Goal: Complete application form: Complete application form

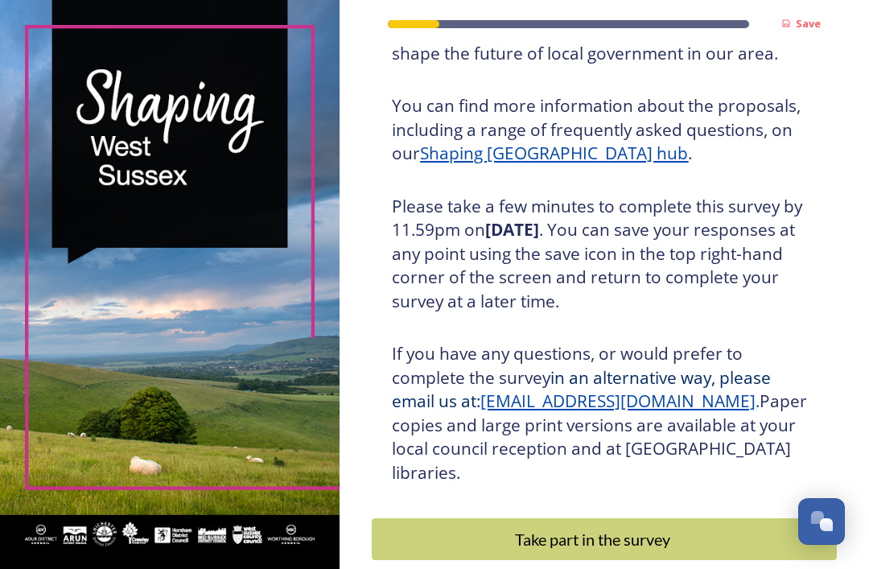
scroll to position [190, 0]
click at [683, 519] on button "Take part in the survey" at bounding box center [604, 540] width 465 height 42
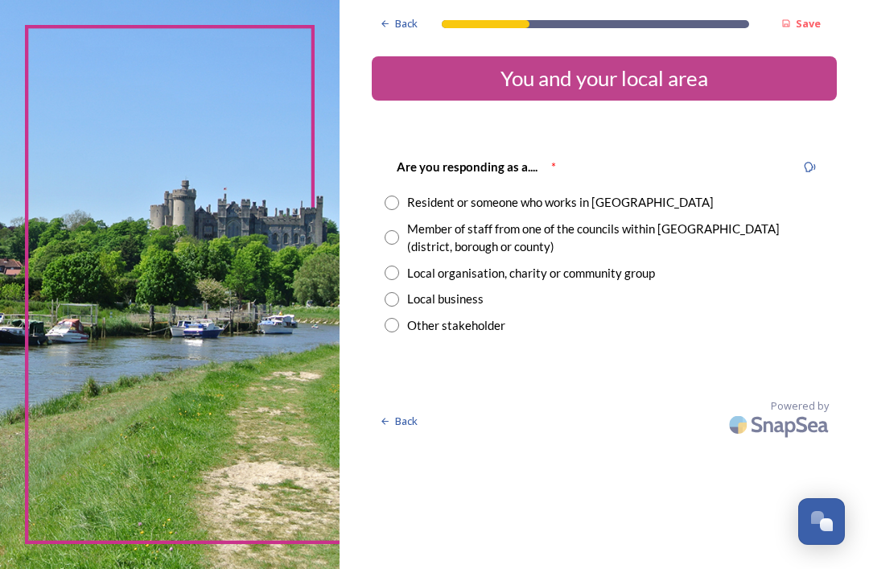
click at [399, 202] on input "radio" at bounding box center [391, 202] width 14 height 14
radio input "true"
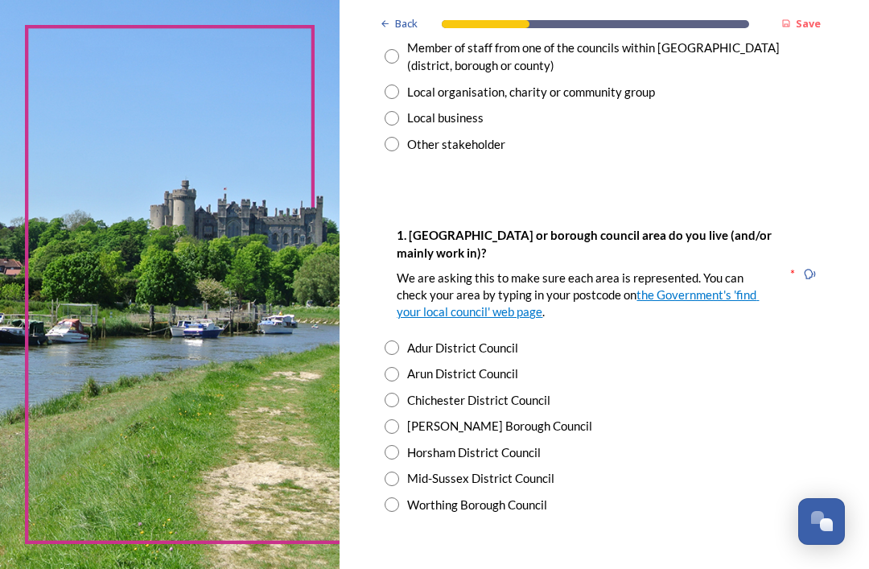
scroll to position [180, 0]
click at [399, 420] on input "radio" at bounding box center [391, 427] width 14 height 14
radio input "true"
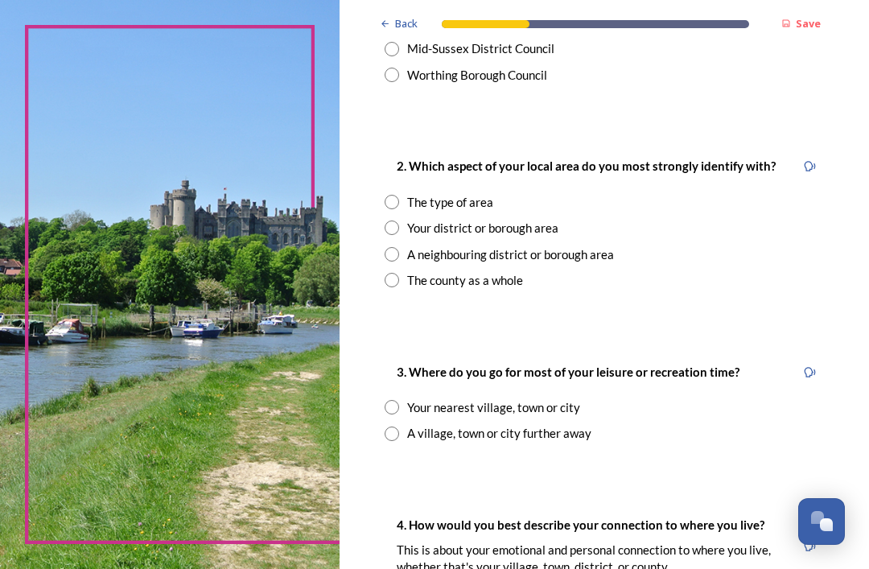
scroll to position [620, 0]
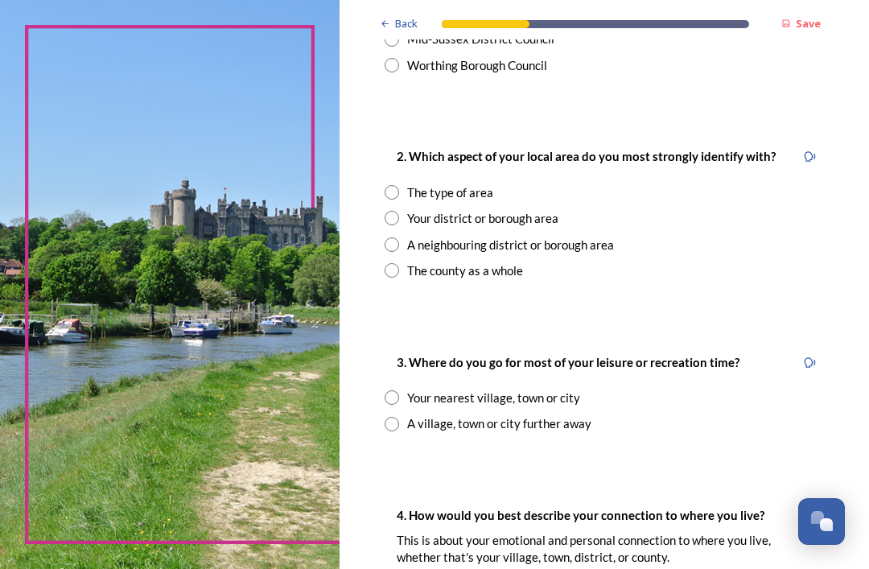
click at [397, 216] on input "radio" at bounding box center [391, 218] width 14 height 14
radio input "true"
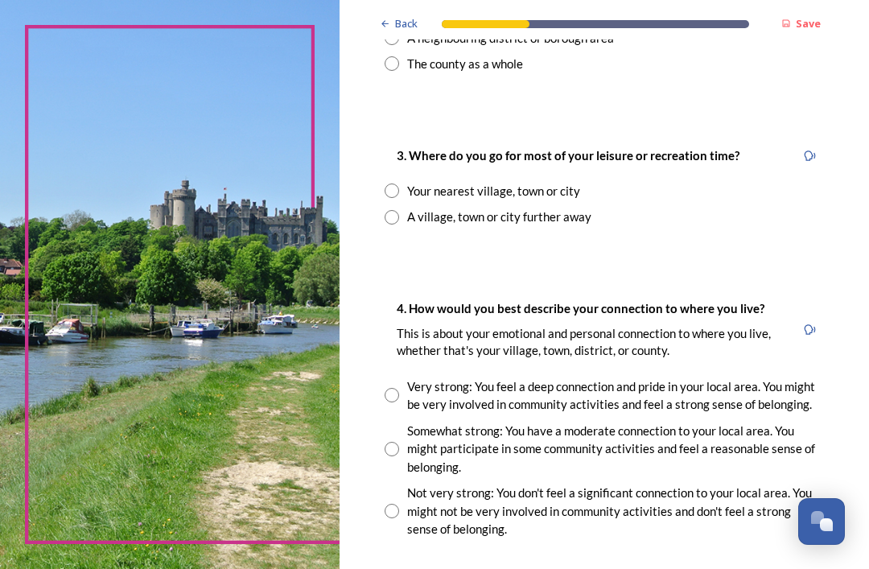
scroll to position [826, 0]
click at [399, 184] on input "radio" at bounding box center [391, 191] width 14 height 14
radio input "true"
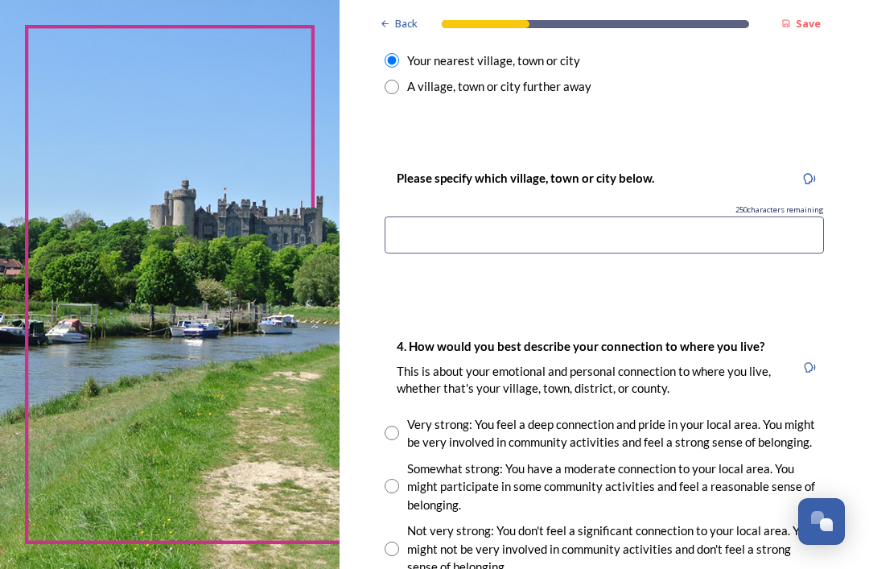
scroll to position [957, 0]
click at [531, 220] on input at bounding box center [603, 234] width 439 height 37
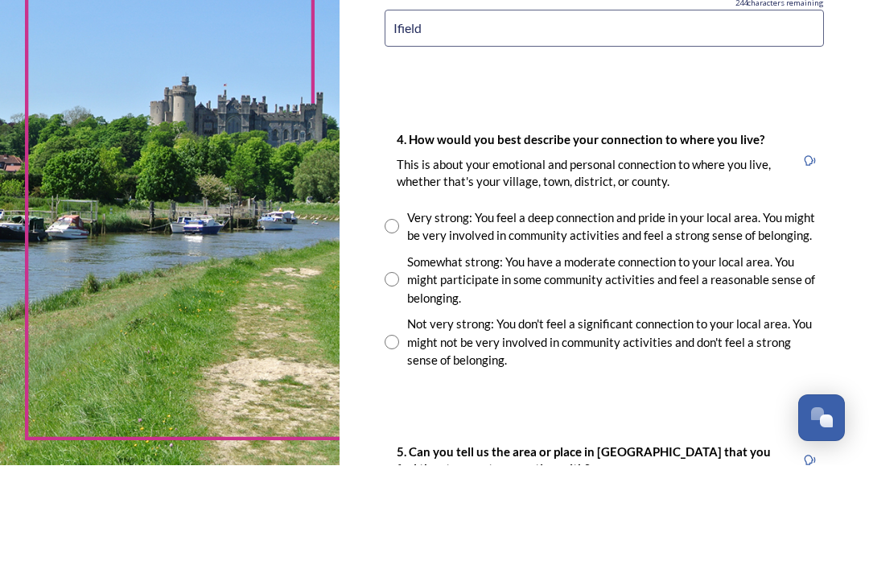
scroll to position [51, 0]
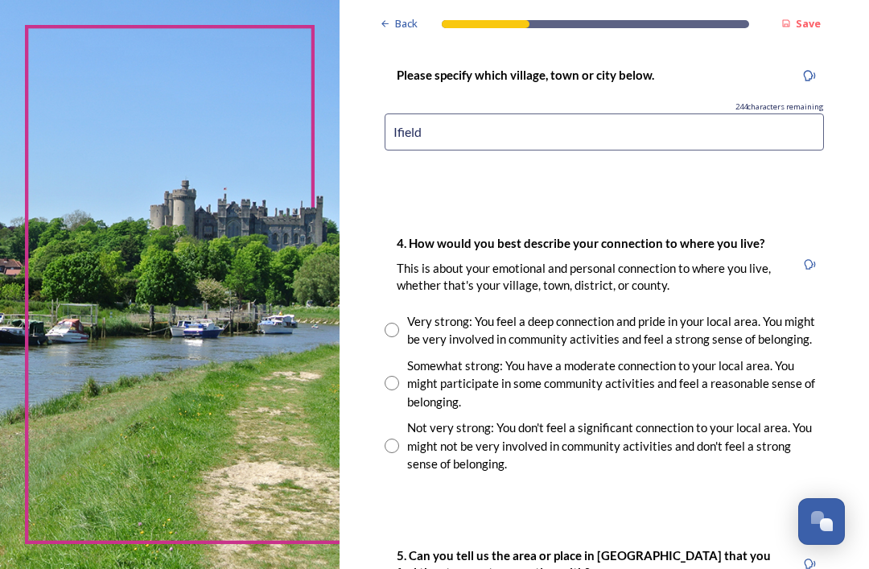
type input "Ifield"
click at [421, 356] on div "Somewhat strong: You have a moderate connection to your local area. You might p…" at bounding box center [615, 383] width 417 height 55
radio input "true"
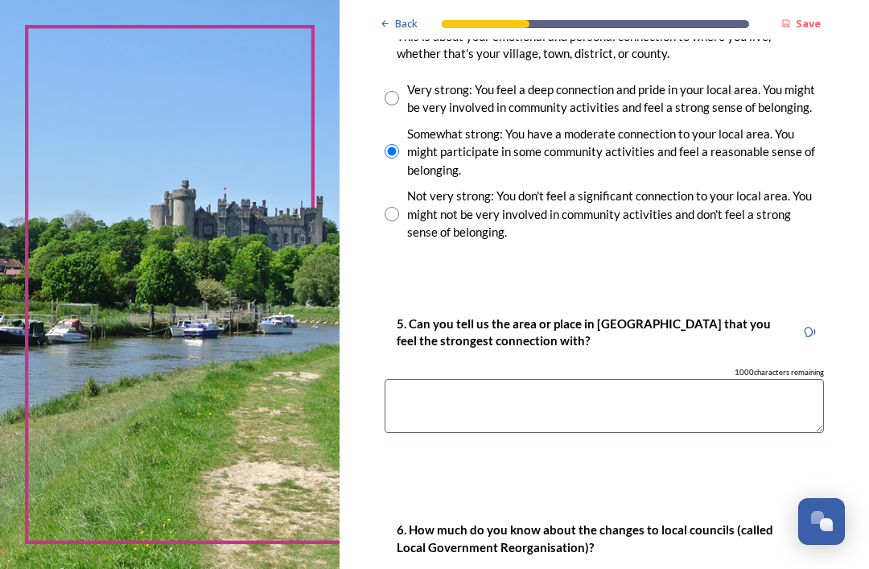
scroll to position [1293, 0]
click at [518, 378] on textarea at bounding box center [603, 405] width 439 height 54
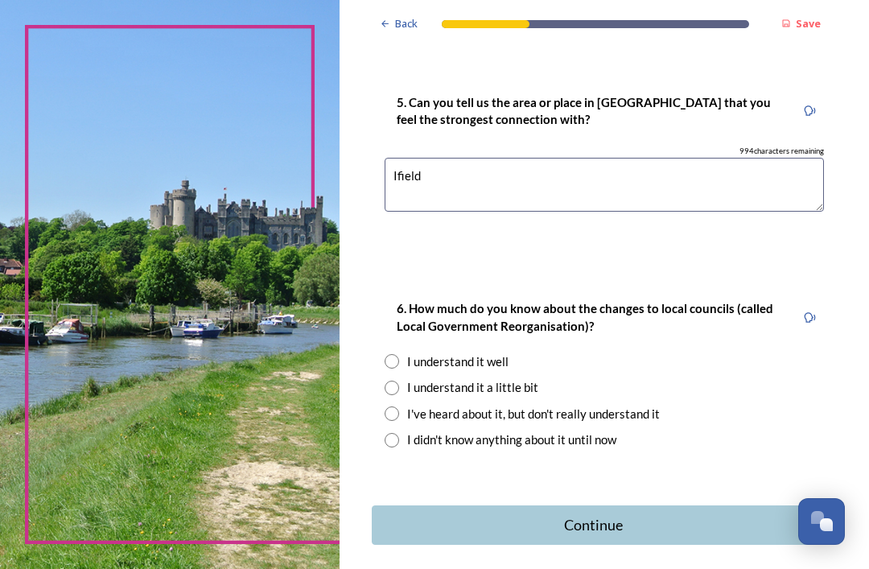
scroll to position [1511, 0]
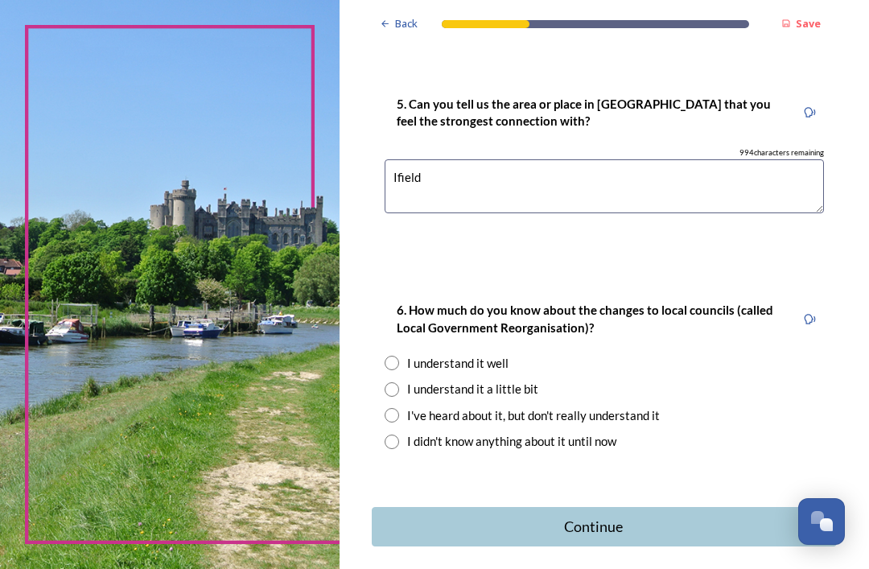
type textarea "Ifield"
click at [397, 382] on input "radio" at bounding box center [391, 389] width 14 height 14
radio input "true"
click at [606, 507] on button "Continue" at bounding box center [604, 526] width 465 height 39
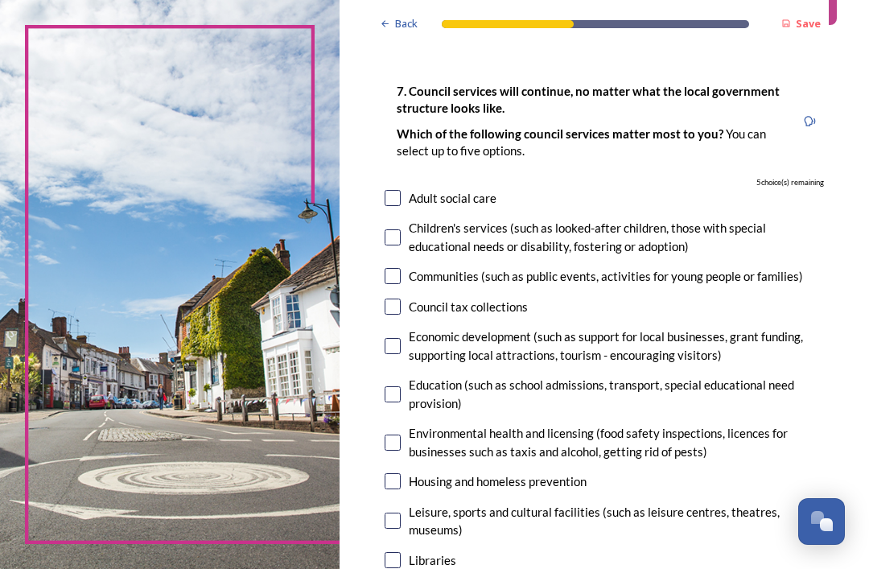
scroll to position [76, 0]
click at [401, 190] on input "checkbox" at bounding box center [392, 198] width 16 height 16
checkbox input "true"
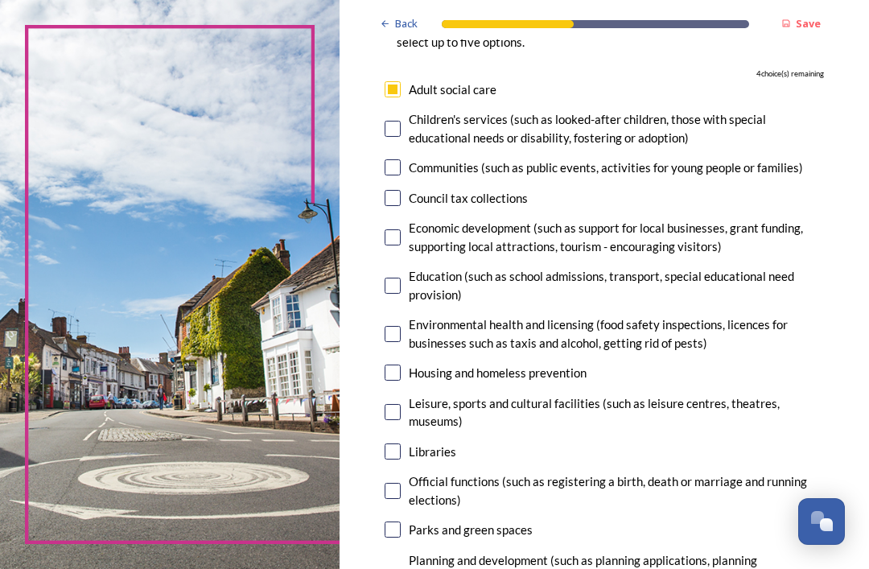
scroll to position [184, 0]
click at [406, 160] on div "7. Council services will continue, no matter what the local government structur…" at bounding box center [604, 400] width 465 height 886
click at [401, 190] on input "checkbox" at bounding box center [392, 198] width 16 height 16
checkbox input "true"
click at [394, 315] on div "Environmental health and licensing (food safety inspections, licences for busin…" at bounding box center [603, 333] width 439 height 36
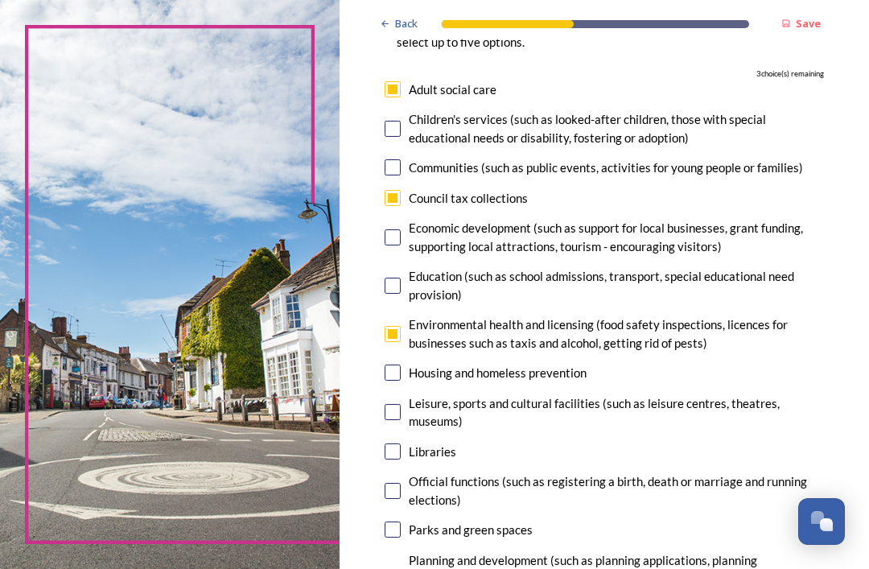
checkbox input "true"
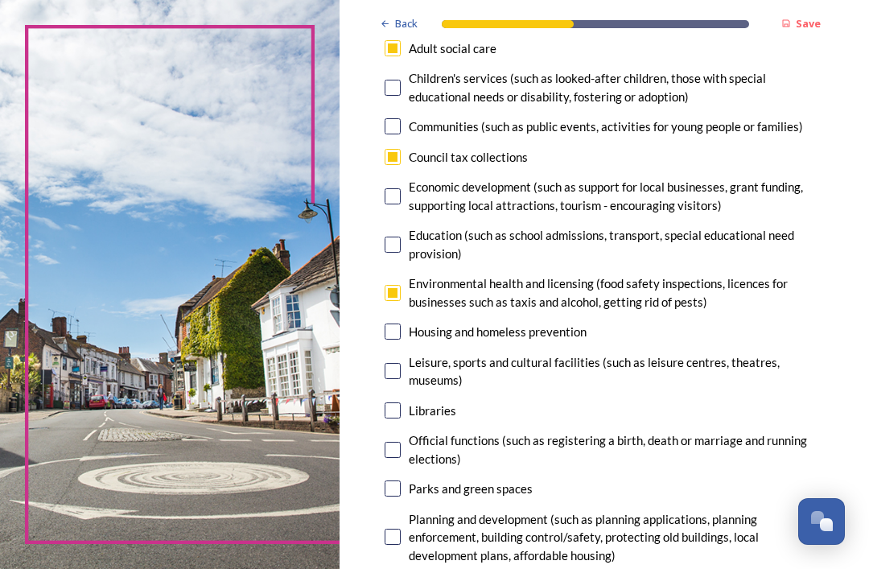
scroll to position [225, 0]
click at [401, 323] on input "checkbox" at bounding box center [392, 331] width 16 height 16
checkbox input "true"
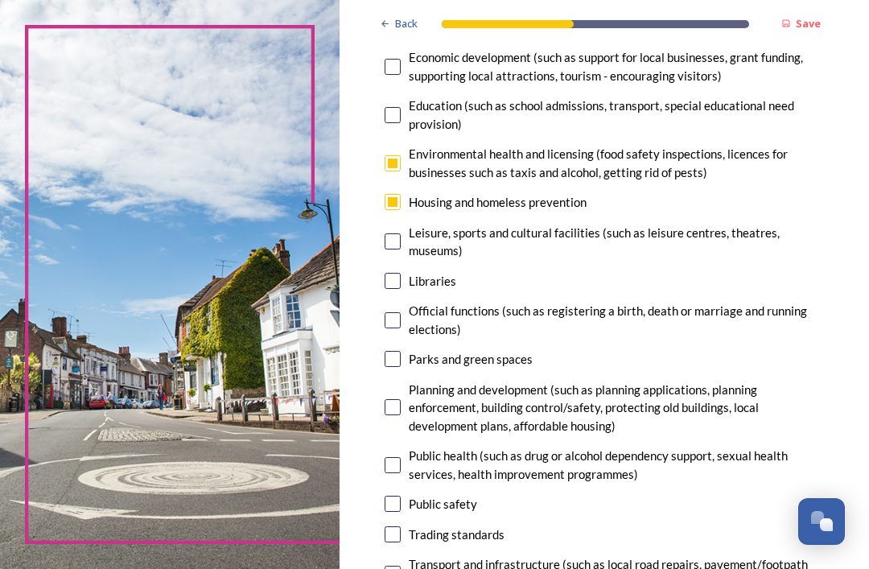
scroll to position [362, 0]
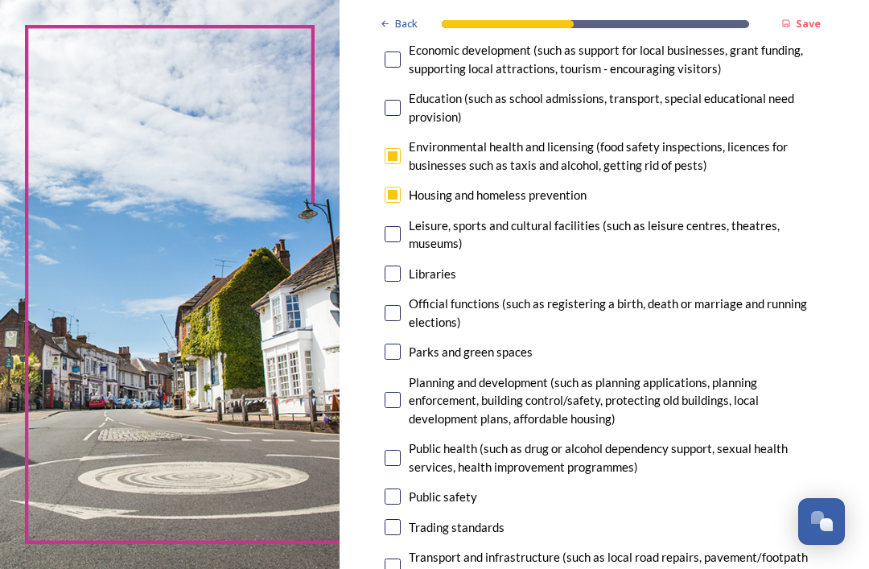
click at [401, 343] on input "checkbox" at bounding box center [392, 351] width 16 height 16
checkbox input "true"
click at [401, 392] on input "checkbox" at bounding box center [392, 400] width 16 height 16
checkbox input "false"
click at [401, 488] on input "checkbox" at bounding box center [392, 496] width 16 height 16
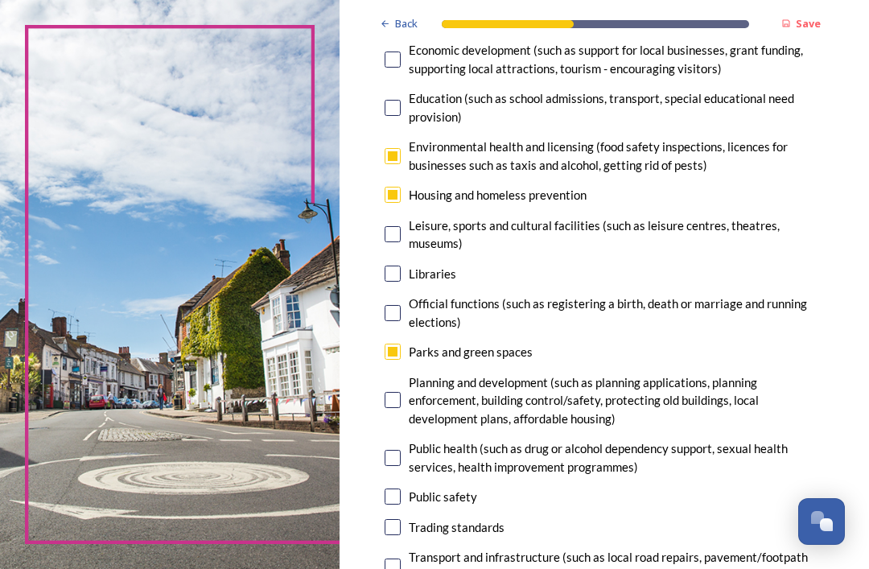
click at [401, 488] on input "checkbox" at bounding box center [392, 496] width 16 height 16
checkbox input "false"
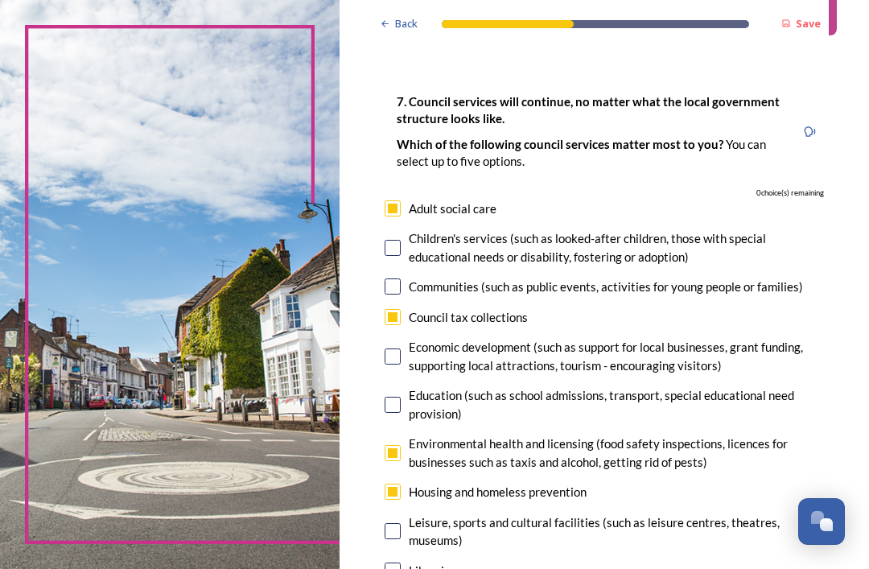
scroll to position [64, 0]
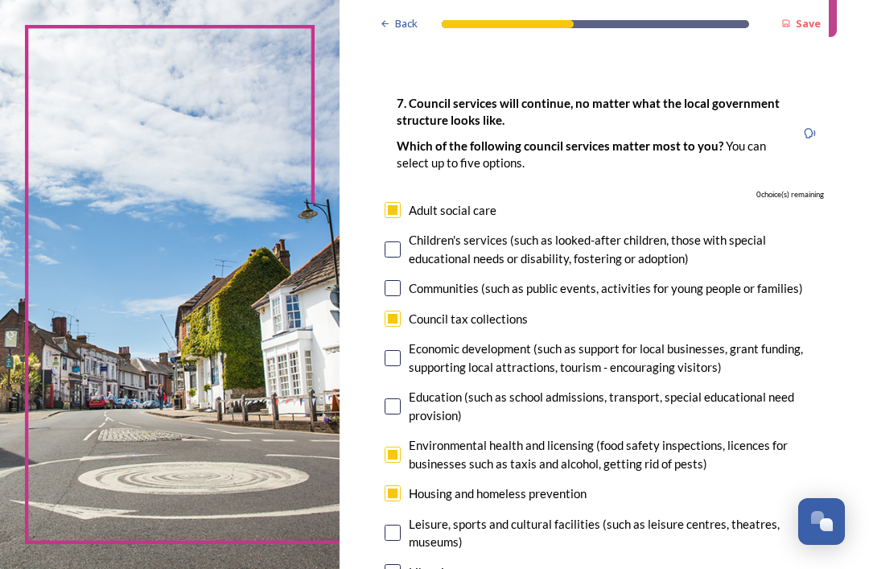
click at [401, 485] on input "checkbox" at bounding box center [392, 493] width 16 height 16
checkbox input "false"
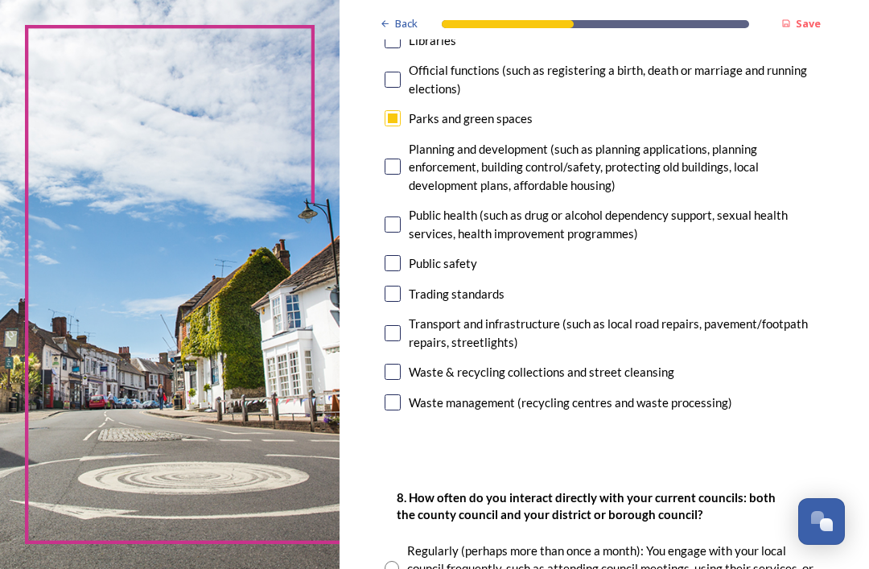
scroll to position [595, 0]
click at [401, 394] on input "checkbox" at bounding box center [392, 402] width 16 height 16
checkbox input "true"
click at [401, 364] on input "checkbox" at bounding box center [392, 372] width 16 height 16
checkbox input "false"
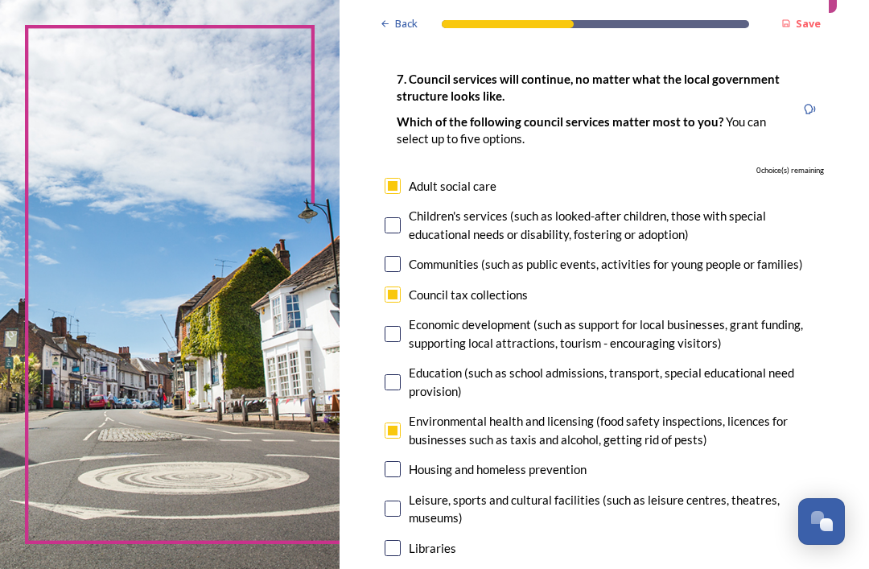
scroll to position [88, 0]
click at [418, 286] on div "Council tax collections" at bounding box center [468, 295] width 119 height 18
checkbox input "false"
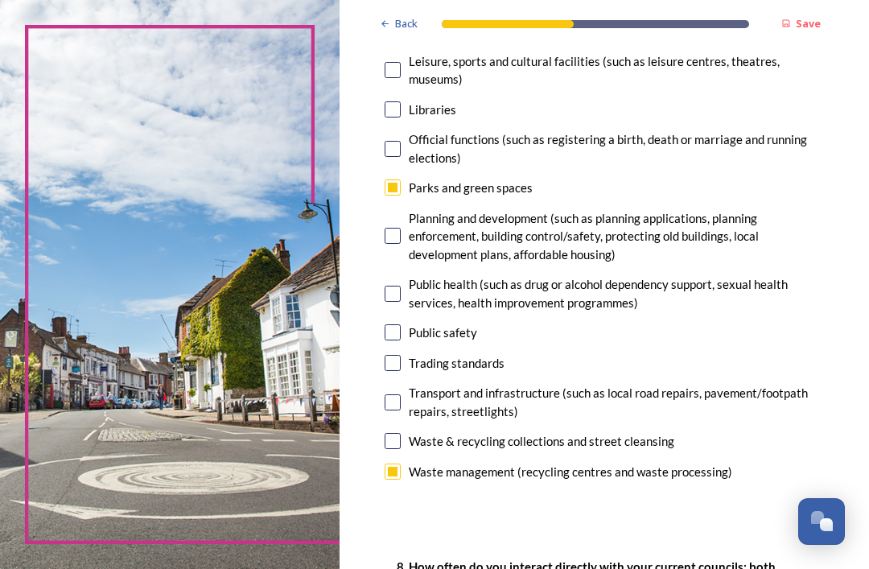
scroll to position [524, 0]
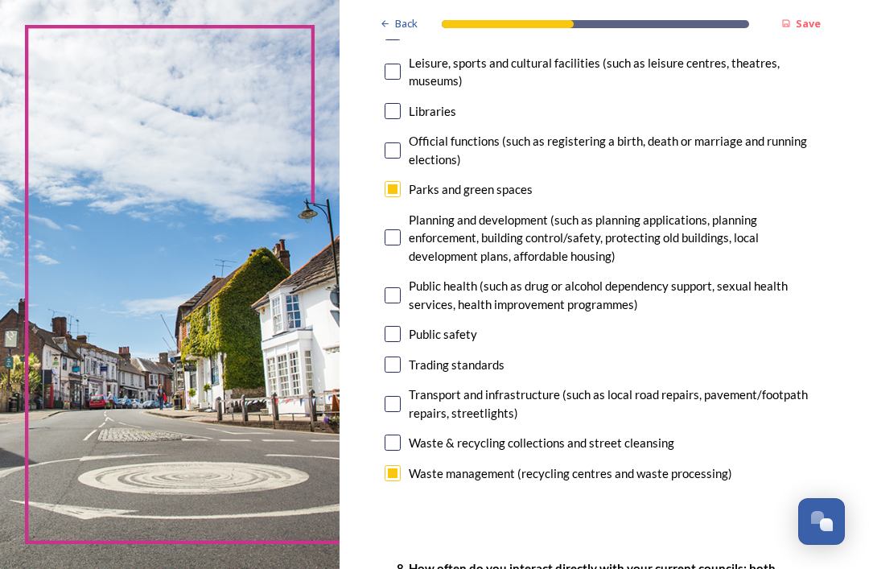
click at [401, 434] on input "checkbox" at bounding box center [392, 442] width 16 height 16
checkbox input "true"
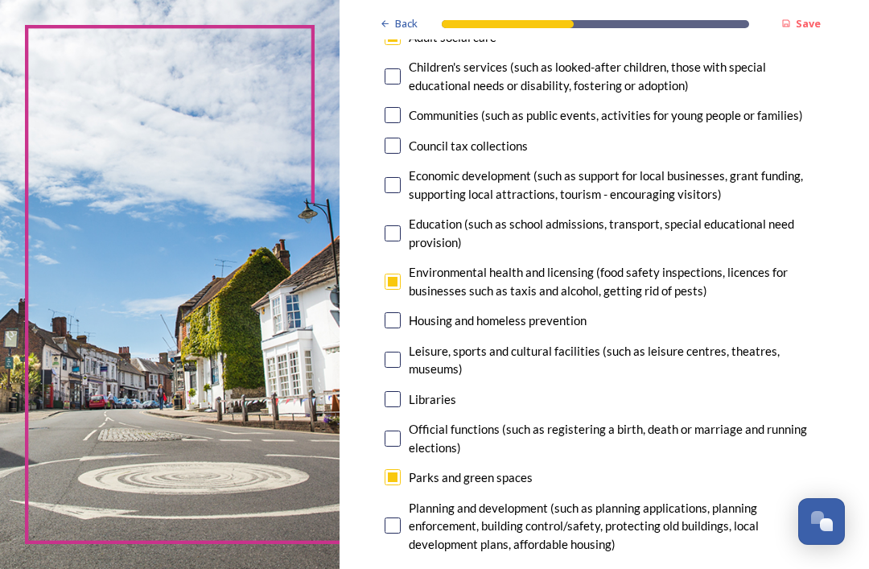
scroll to position [236, 0]
click at [401, 273] on input "checkbox" at bounding box center [392, 281] width 16 height 16
checkbox input "false"
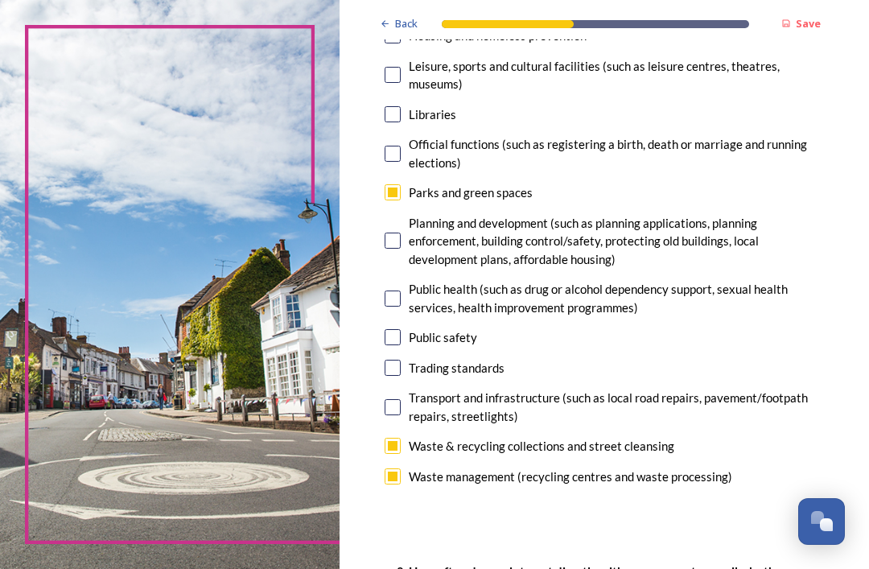
scroll to position [521, 0]
click at [401, 399] on input "checkbox" at bounding box center [392, 407] width 16 height 16
checkbox input "true"
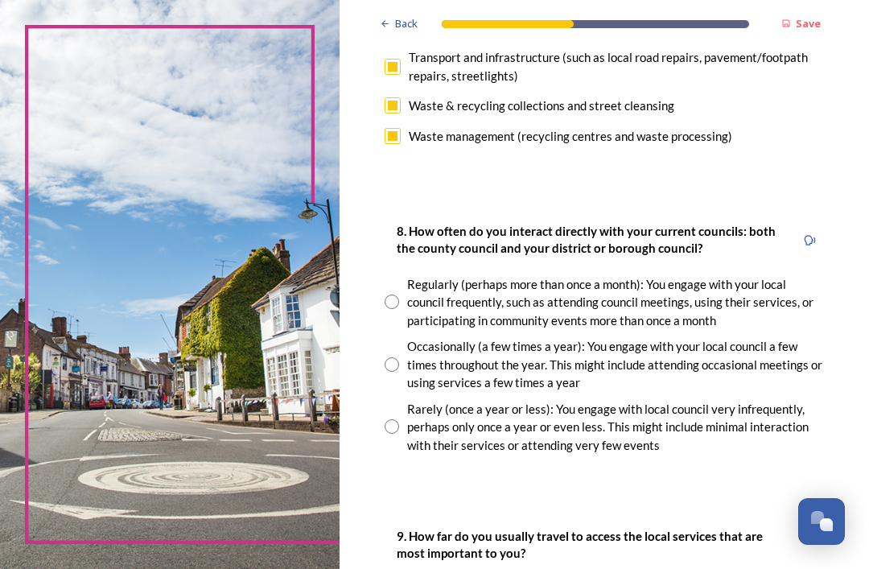
scroll to position [862, 0]
click at [399, 418] on input "radio" at bounding box center [391, 425] width 14 height 14
radio input "true"
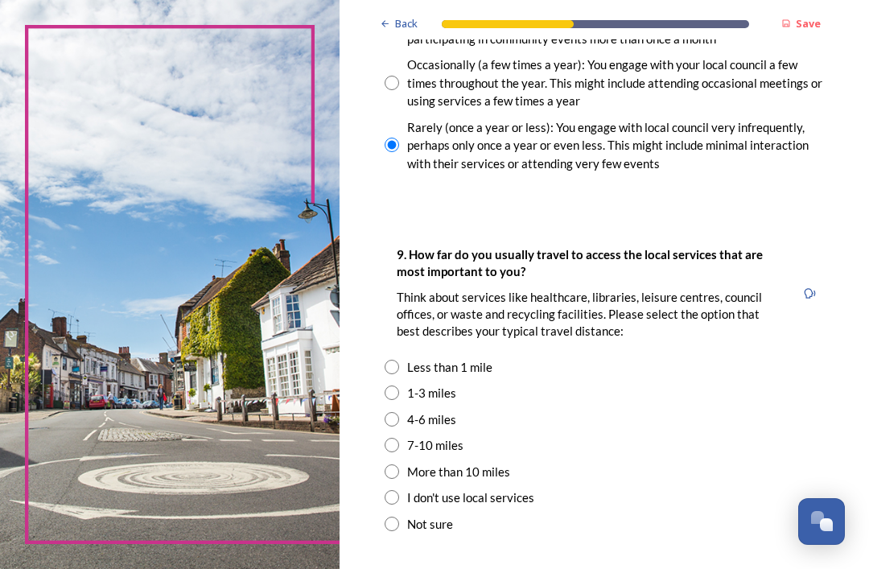
scroll to position [1144, 0]
click at [399, 384] on input "radio" at bounding box center [391, 391] width 14 height 14
radio input "true"
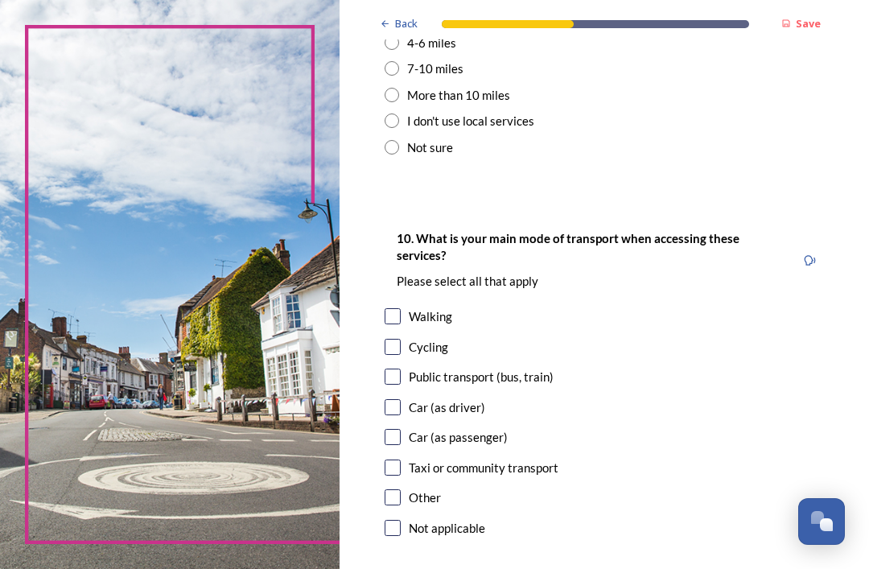
scroll to position [1514, 0]
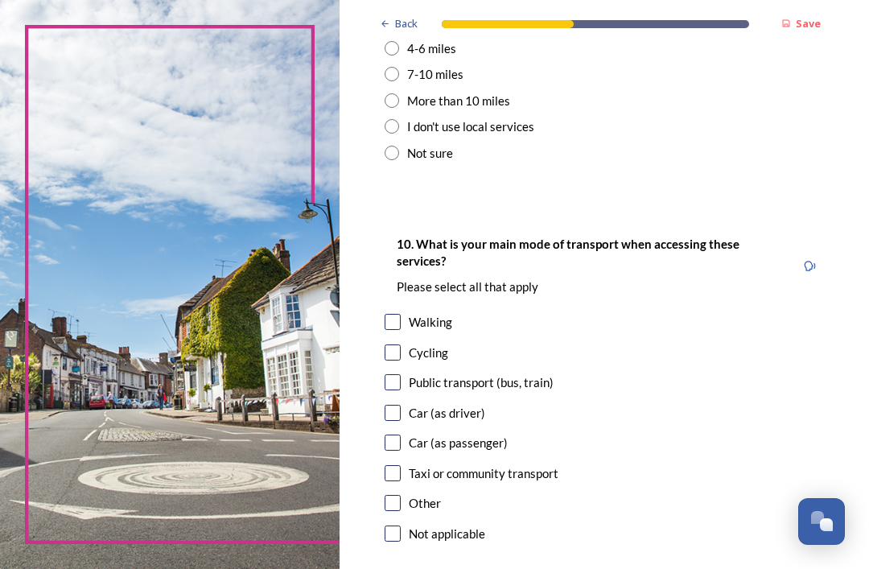
click at [401, 314] on input "checkbox" at bounding box center [392, 322] width 16 height 16
checkbox input "true"
click at [401, 405] on input "checkbox" at bounding box center [392, 413] width 16 height 16
checkbox input "true"
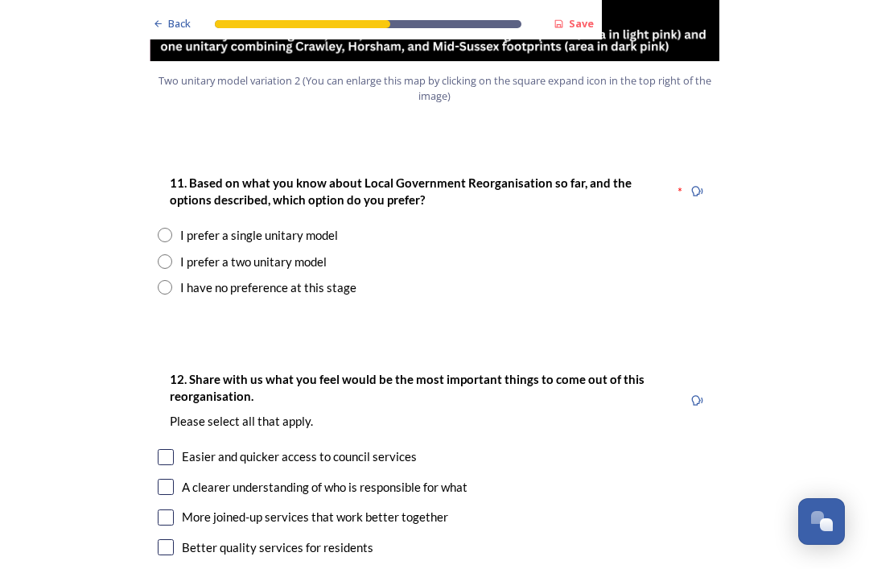
scroll to position [2078, 0]
click at [158, 254] on input "radio" at bounding box center [165, 261] width 14 height 14
radio input "true"
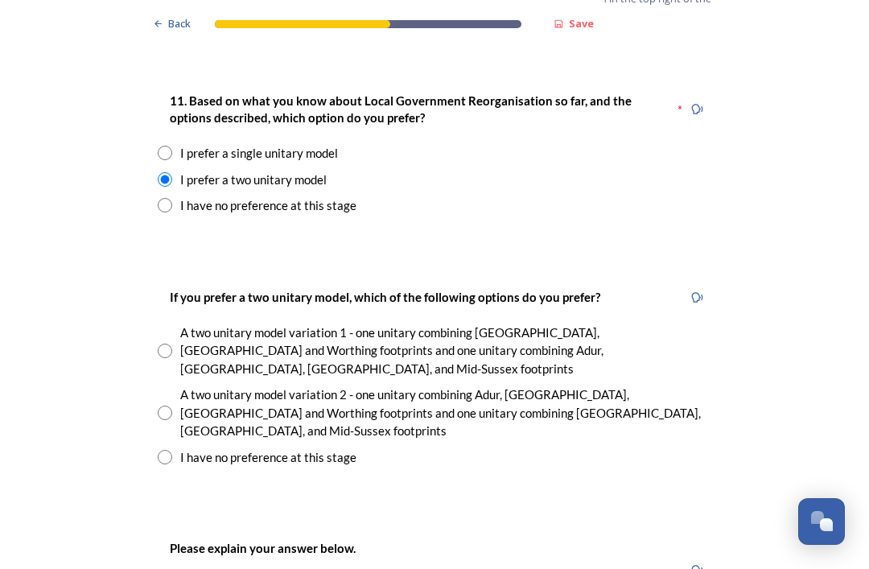
scroll to position [2160, 0]
click at [165, 405] on input "radio" at bounding box center [165, 412] width 14 height 14
radio input "true"
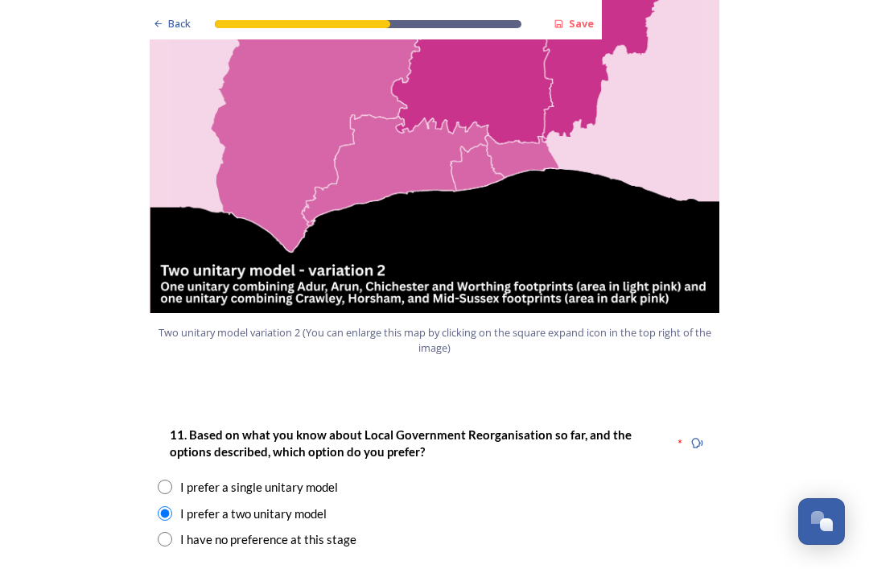
scroll to position [1826, 0]
click at [154, 427] on div "11. Based on what you know about Local Government Reorganisation so far, and th…" at bounding box center [434, 487] width 579 height 156
click at [159, 479] on input "radio" at bounding box center [165, 486] width 14 height 14
radio input "true"
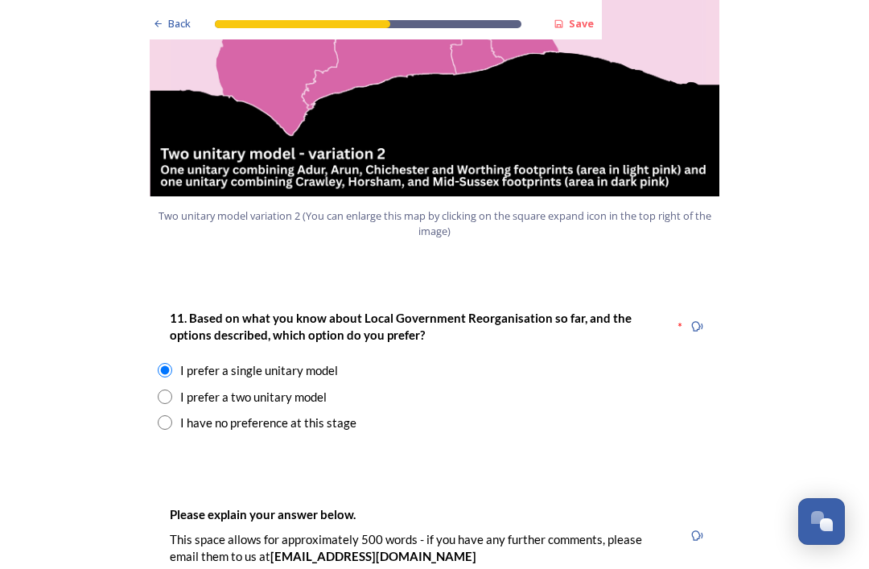
scroll to position [1942, 0]
click at [162, 389] on input "radio" at bounding box center [165, 396] width 14 height 14
radio input "true"
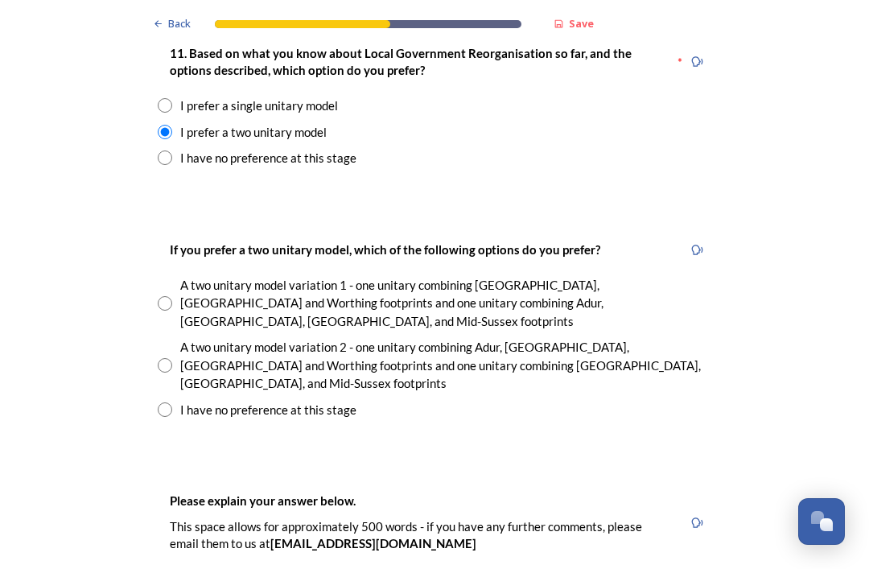
scroll to position [2207, 0]
click at [164, 358] on input "radio" at bounding box center [165, 365] width 14 height 14
radio input "true"
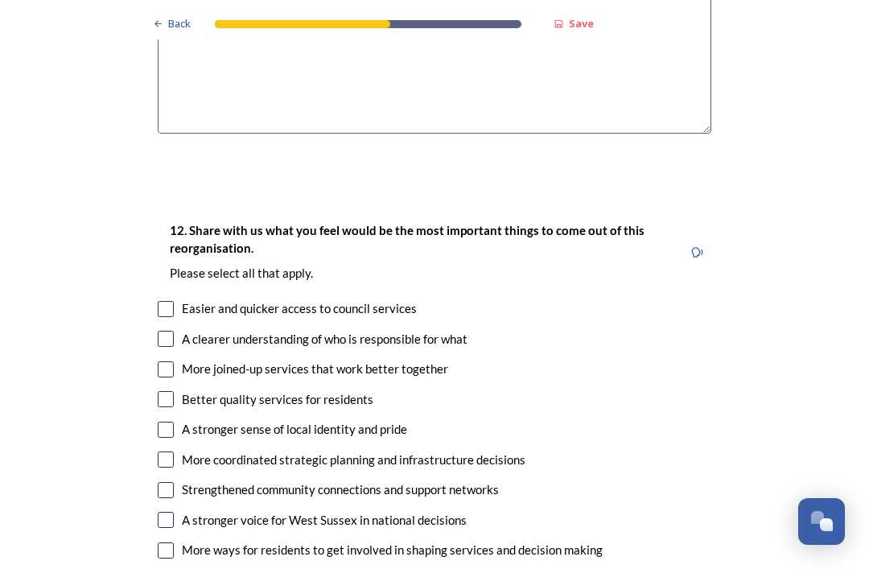
scroll to position [2824, 0]
click at [166, 301] on input "checkbox" at bounding box center [166, 309] width 16 height 16
checkbox input "true"
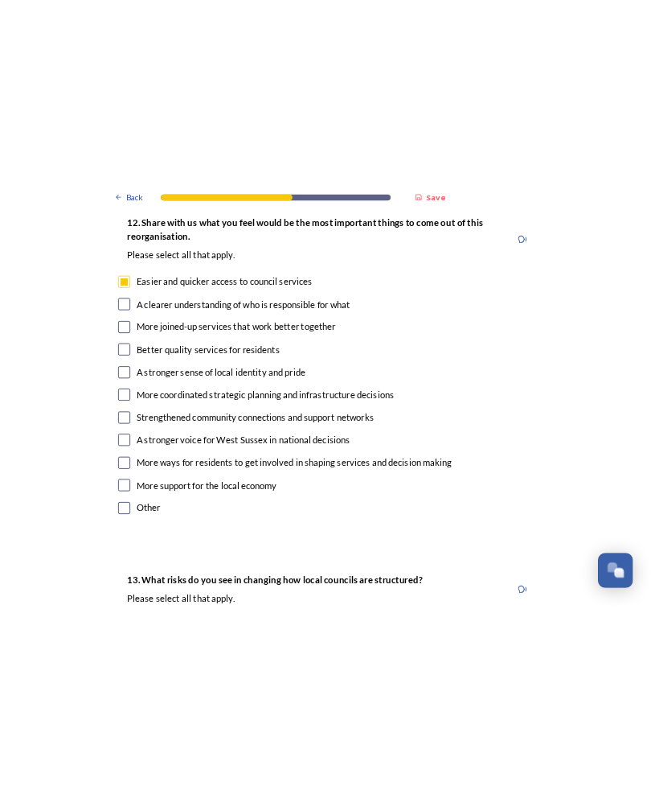
scroll to position [2996, 0]
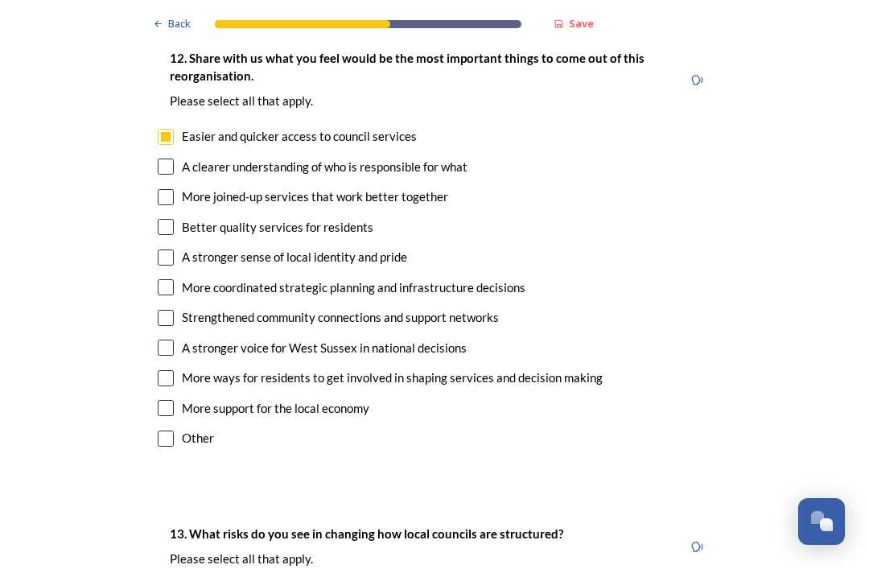
click at [163, 279] on input "checkbox" at bounding box center [166, 287] width 16 height 16
checkbox input "true"
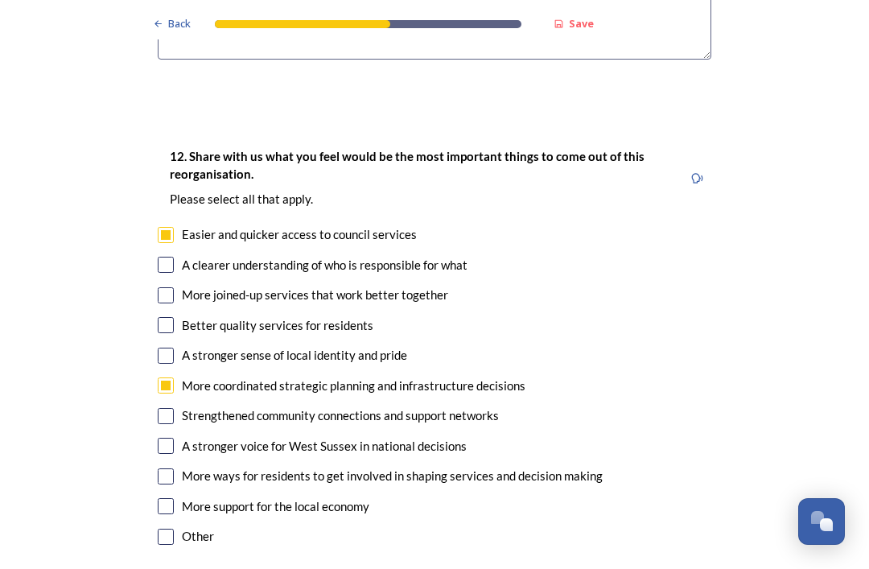
scroll to position [2898, 0]
click at [172, 257] on input "checkbox" at bounding box center [166, 265] width 16 height 16
checkbox input "true"
click at [171, 287] on input "checkbox" at bounding box center [166, 295] width 16 height 16
checkbox input "true"
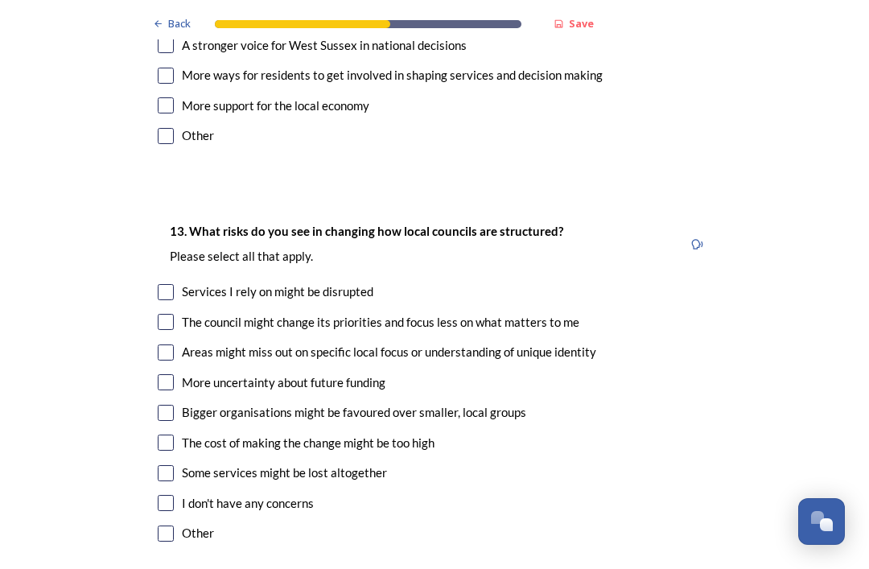
scroll to position [3298, 0]
click at [170, 284] on input "checkbox" at bounding box center [166, 292] width 16 height 16
checkbox input "true"
click at [171, 314] on input "checkbox" at bounding box center [166, 322] width 16 height 16
checkbox input "true"
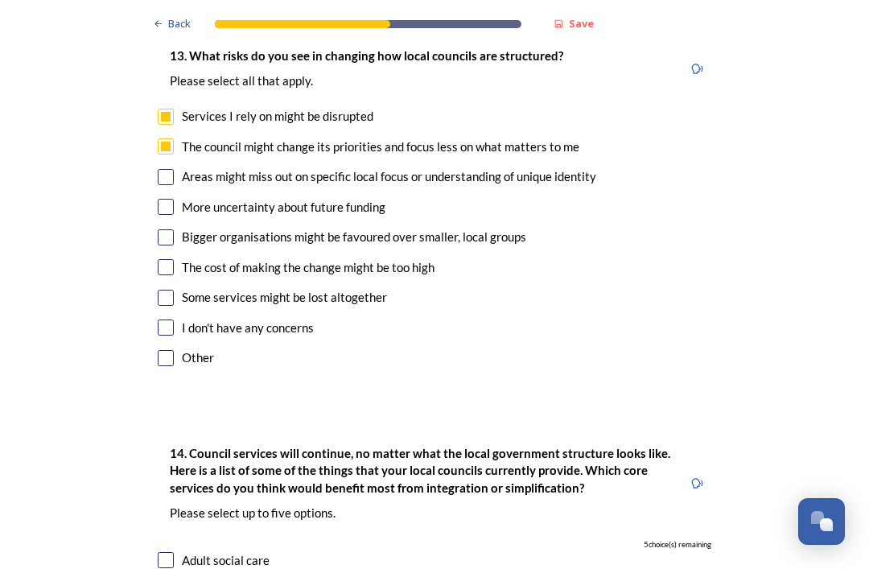
scroll to position [3474, 0]
click at [178, 198] on div "More uncertainty about future funding" at bounding box center [434, 207] width 553 height 18
checkbox input "true"
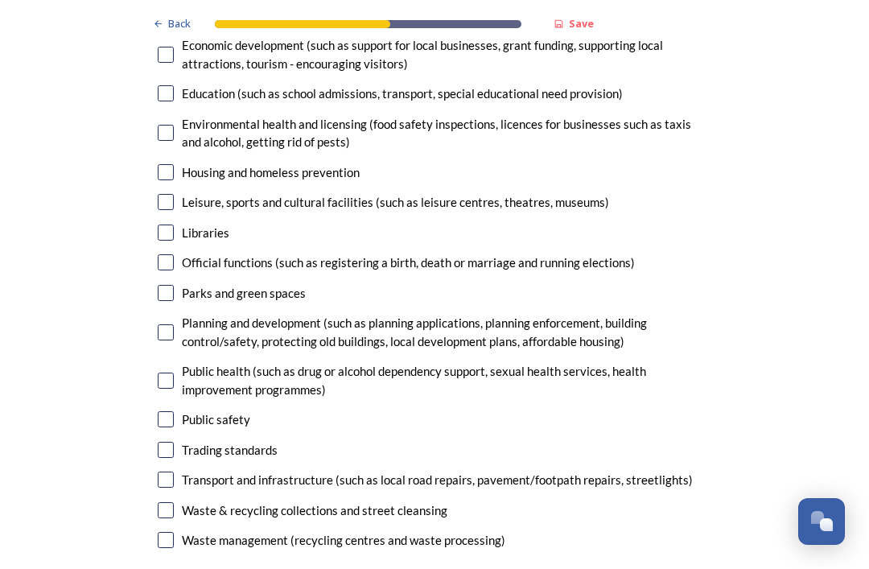
scroll to position [4127, 0]
click at [171, 502] on input "checkbox" at bounding box center [166, 510] width 16 height 16
checkbox input "true"
click at [171, 471] on input "checkbox" at bounding box center [166, 479] width 16 height 16
checkbox input "true"
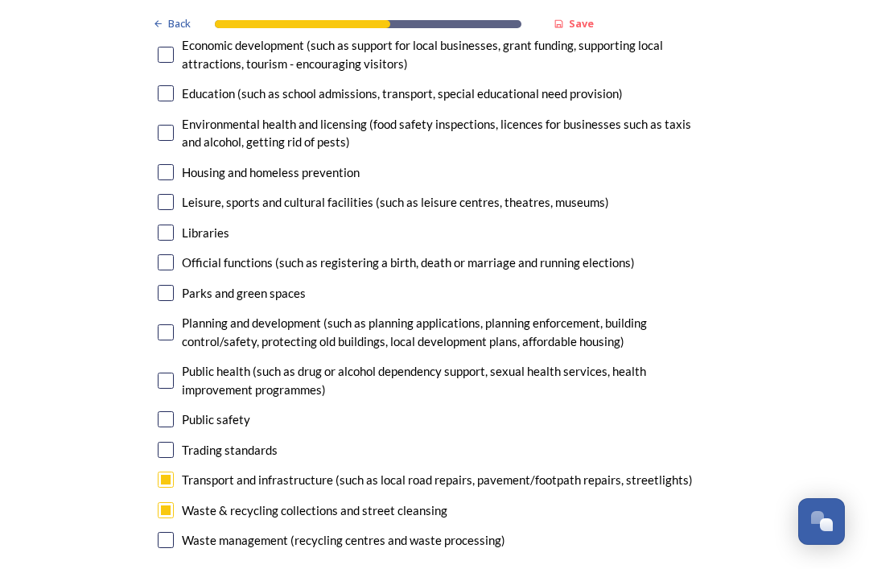
click at [183, 314] on div "Planning and development (such as planning applications, planning enforcement, …" at bounding box center [446, 332] width 529 height 36
checkbox input "true"
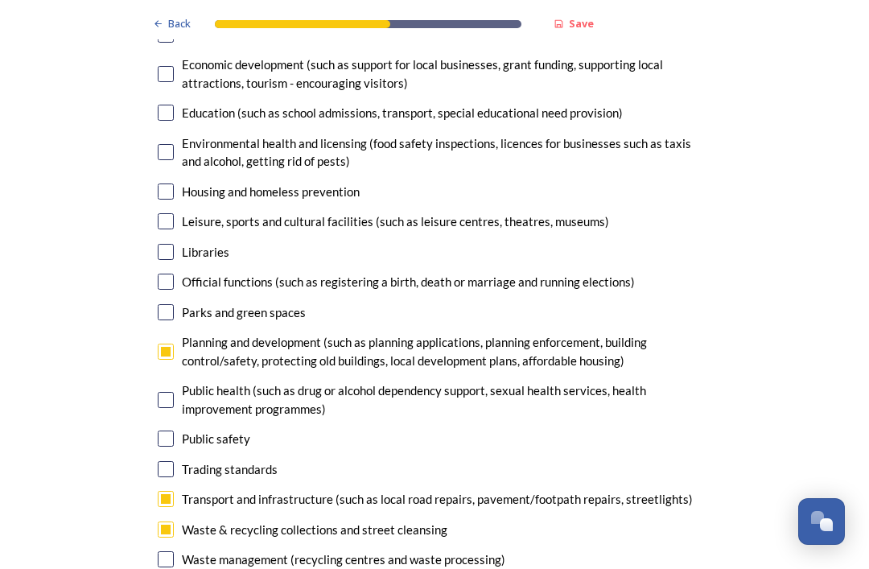
scroll to position [4108, 0]
click at [176, 430] on div "Public safety" at bounding box center [434, 439] width 553 height 18
checkbox input "true"
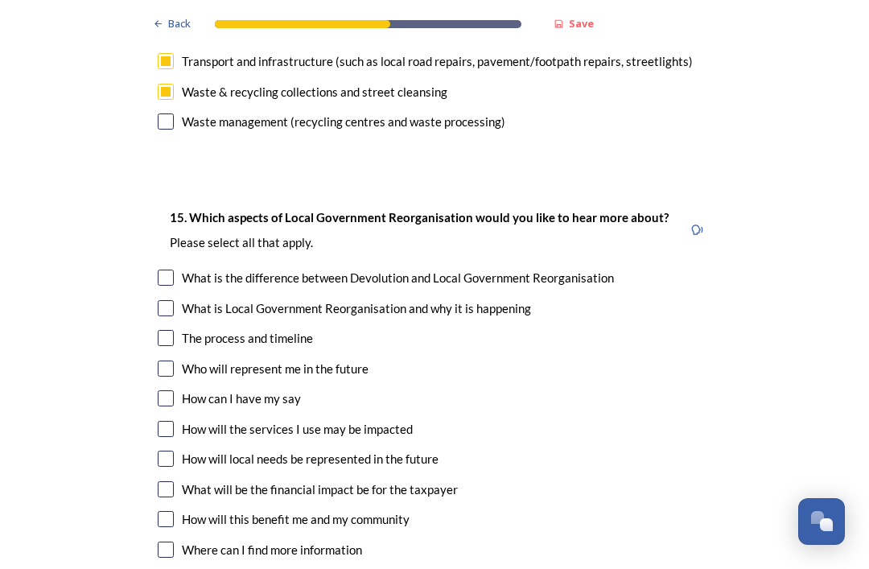
scroll to position [4544, 0]
click at [173, 330] on div "The process and timeline" at bounding box center [434, 339] width 553 height 18
checkbox input "true"
click at [166, 361] on input "checkbox" at bounding box center [166, 369] width 16 height 16
checkbox input "true"
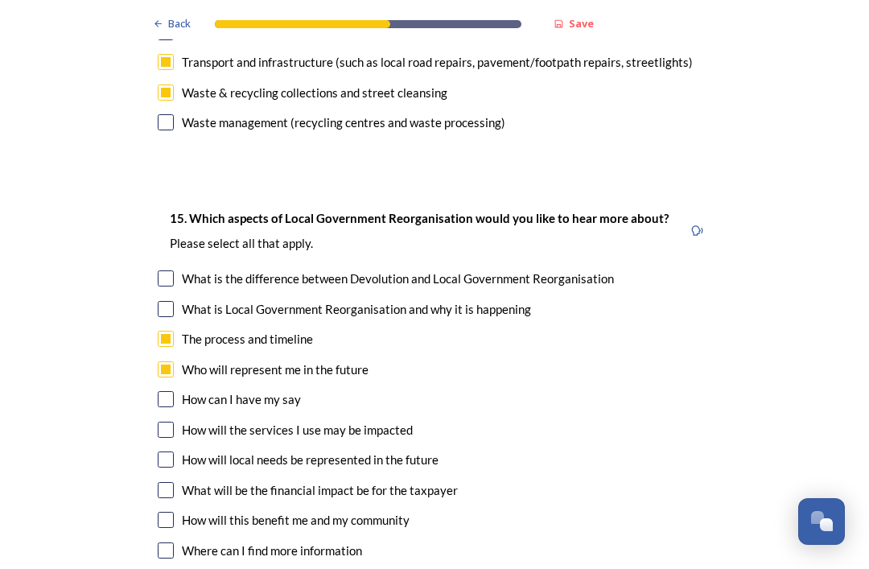
click at [164, 482] on input "checkbox" at bounding box center [166, 490] width 16 height 16
checkbox input "true"
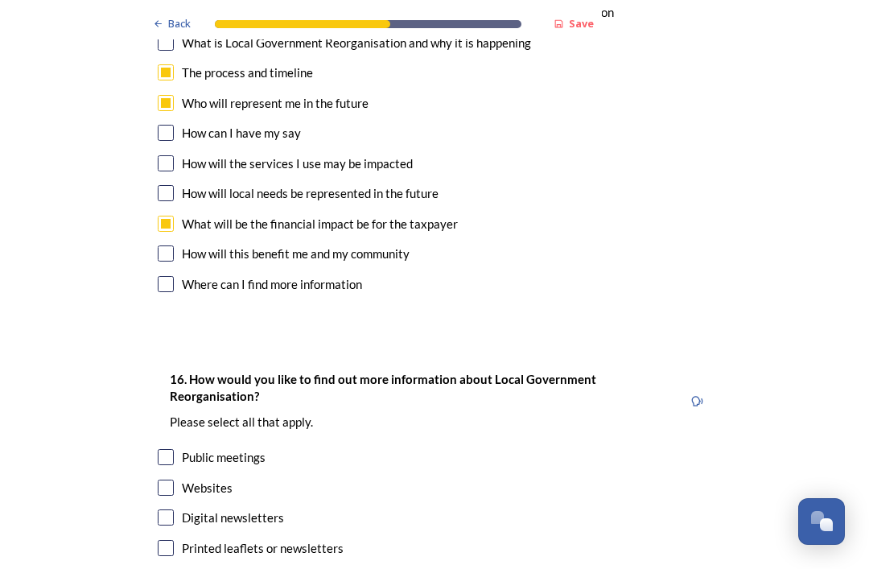
scroll to position [4811, 0]
click at [177, 479] on div "Websites" at bounding box center [434, 488] width 553 height 18
checkbox input "true"
click at [168, 509] on input "checkbox" at bounding box center [166, 517] width 16 height 16
checkbox input "true"
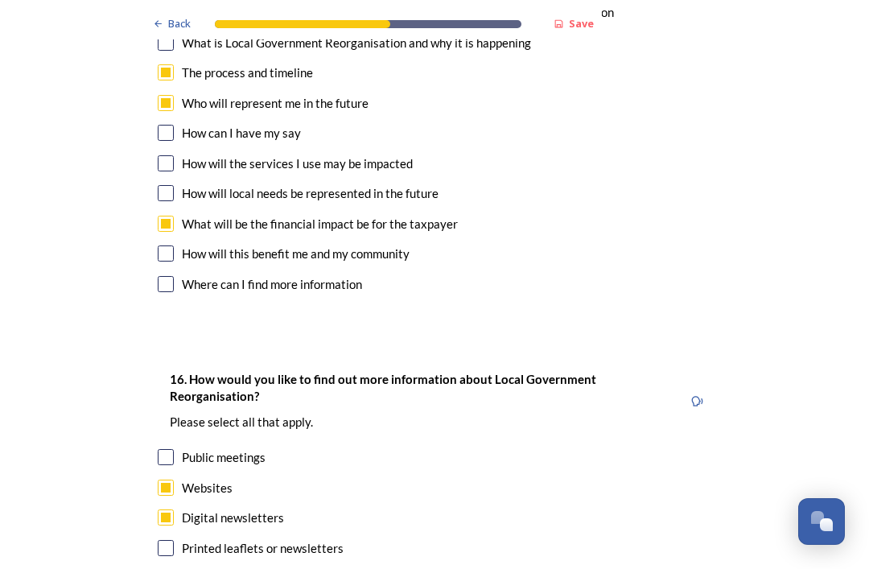
click at [178, 539] on div "Printed leaflets or newsletters" at bounding box center [434, 548] width 553 height 18
checkbox input "true"
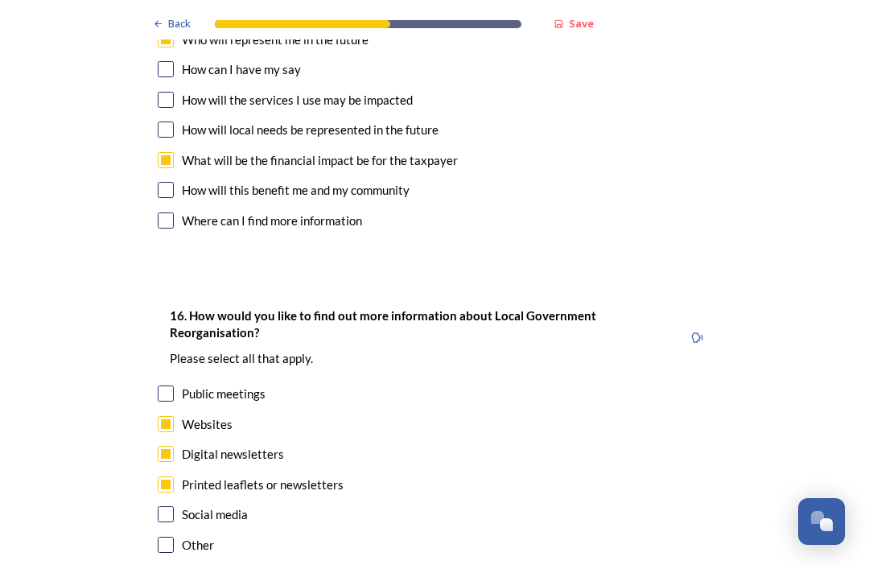
scroll to position [4873, 0]
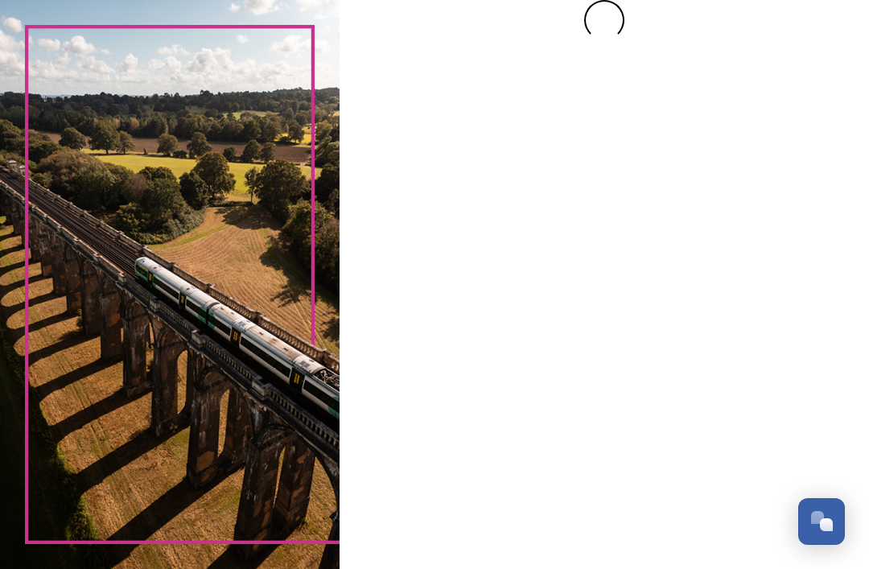
scroll to position [0, 0]
